Goal: Find specific page/section: Find specific page/section

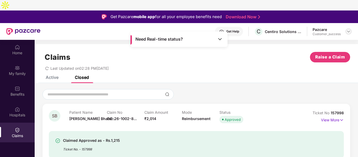
click at [350, 29] on img at bounding box center [349, 31] width 4 height 4
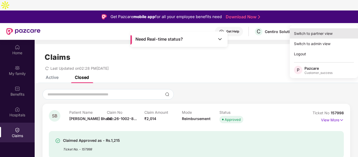
click at [310, 32] on div "Switch to partner view" at bounding box center [324, 33] width 68 height 10
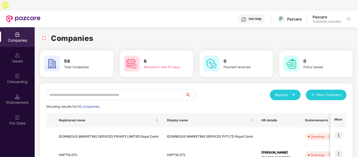
click at [114, 90] on input "text" at bounding box center [115, 95] width 139 height 11
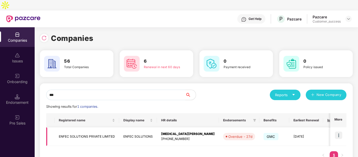
type input "***"
click at [336, 132] on img at bounding box center [338, 135] width 7 height 7
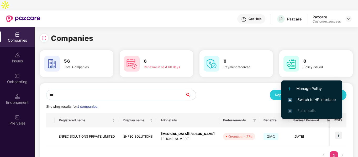
click at [288, 97] on li "Switch to HR interface" at bounding box center [312, 99] width 61 height 11
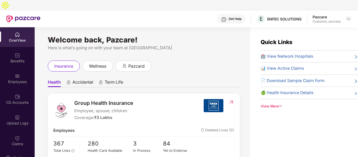
click at [17, 79] on div "Employees" at bounding box center [17, 81] width 35 height 5
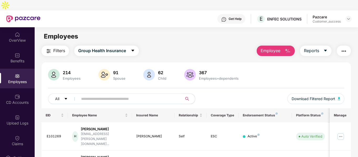
click at [96, 95] on input "text" at bounding box center [128, 99] width 94 height 8
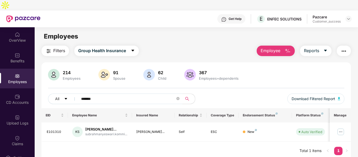
scroll to position [17, 0]
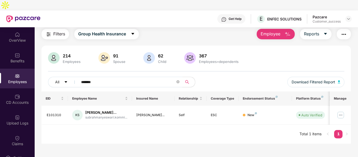
type input "*******"
click at [347, 17] on img at bounding box center [349, 19] width 4 height 4
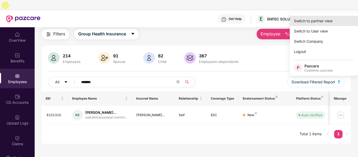
click at [305, 23] on div "Switch to partner view" at bounding box center [324, 21] width 68 height 10
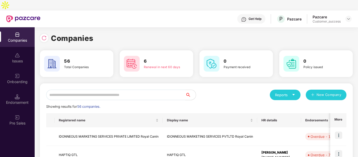
click at [130, 90] on input "text" at bounding box center [115, 95] width 139 height 11
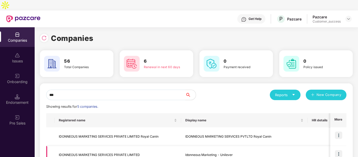
type input "***"
click at [91, 146] on td "IDONNEOUS MARKETING SERVICES PRIVATE LIMITED" at bounding box center [118, 155] width 127 height 19
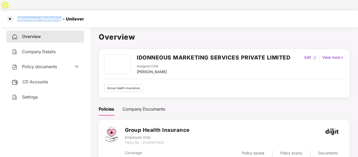
drag, startPoint x: 16, startPoint y: 8, endPoint x: 61, endPoint y: 8, distance: 45.2
click at [61, 16] on div "Idonneous Marketing - Unilever" at bounding box center [49, 18] width 70 height 5
copy div "Idonneous Marketing"
